Goal: Check status: Check status

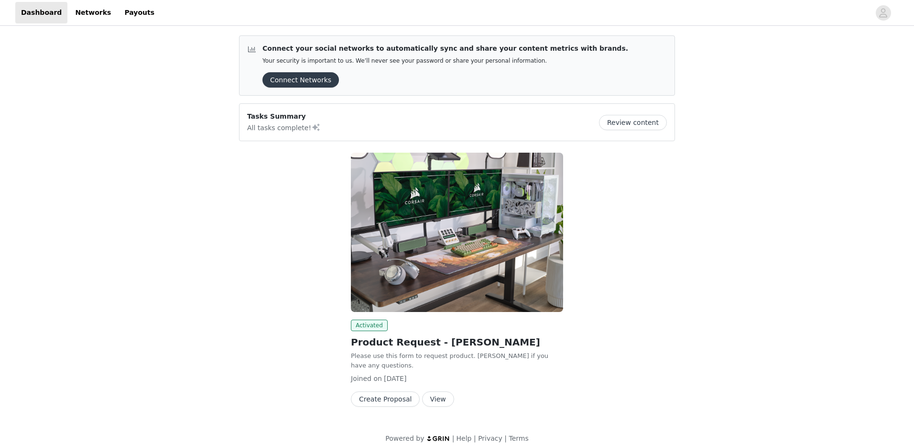
click at [443, 391] on button "View" at bounding box center [438, 398] width 32 height 15
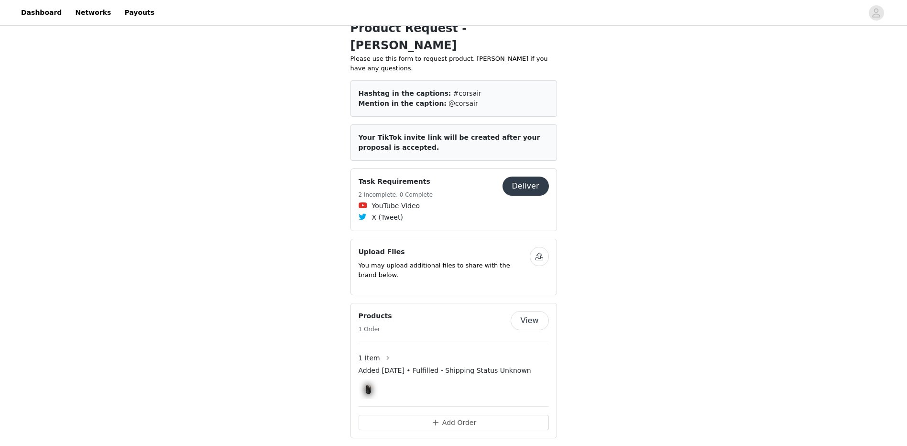
scroll to position [296, 0]
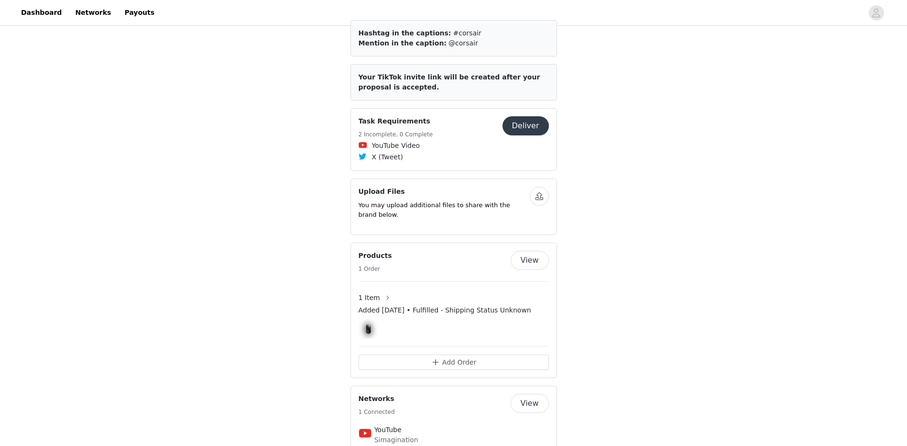
click at [537, 251] on button "View" at bounding box center [530, 260] width 38 height 19
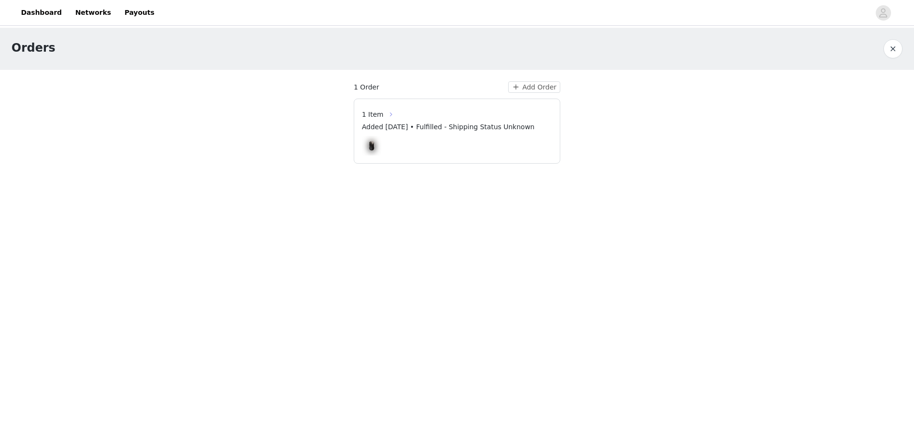
click at [388, 114] on button "button" at bounding box center [391, 114] width 15 height 15
